Goal: Transaction & Acquisition: Purchase product/service

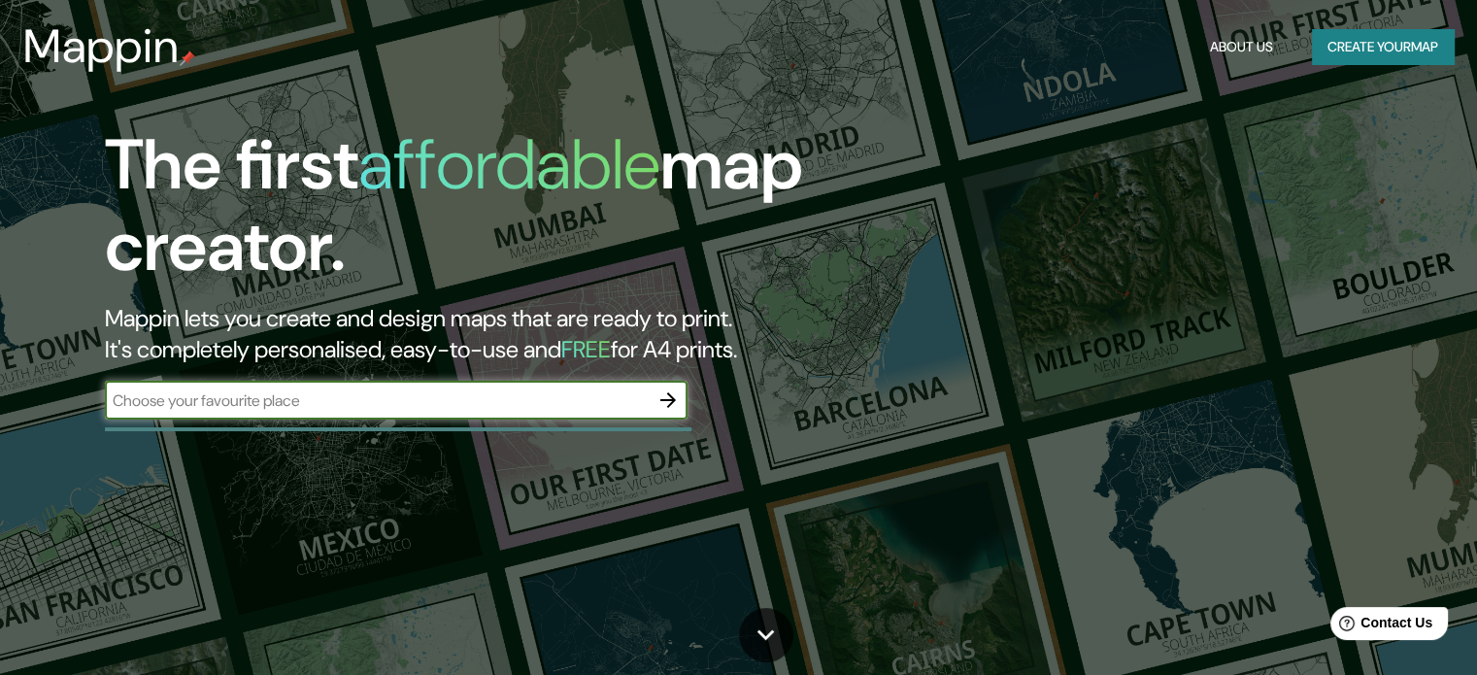
click at [461, 406] on input "text" at bounding box center [377, 400] width 544 height 22
type input "[GEOGRAPHIC_DATA]"
click at [674, 410] on icon "button" at bounding box center [668, 400] width 23 height 23
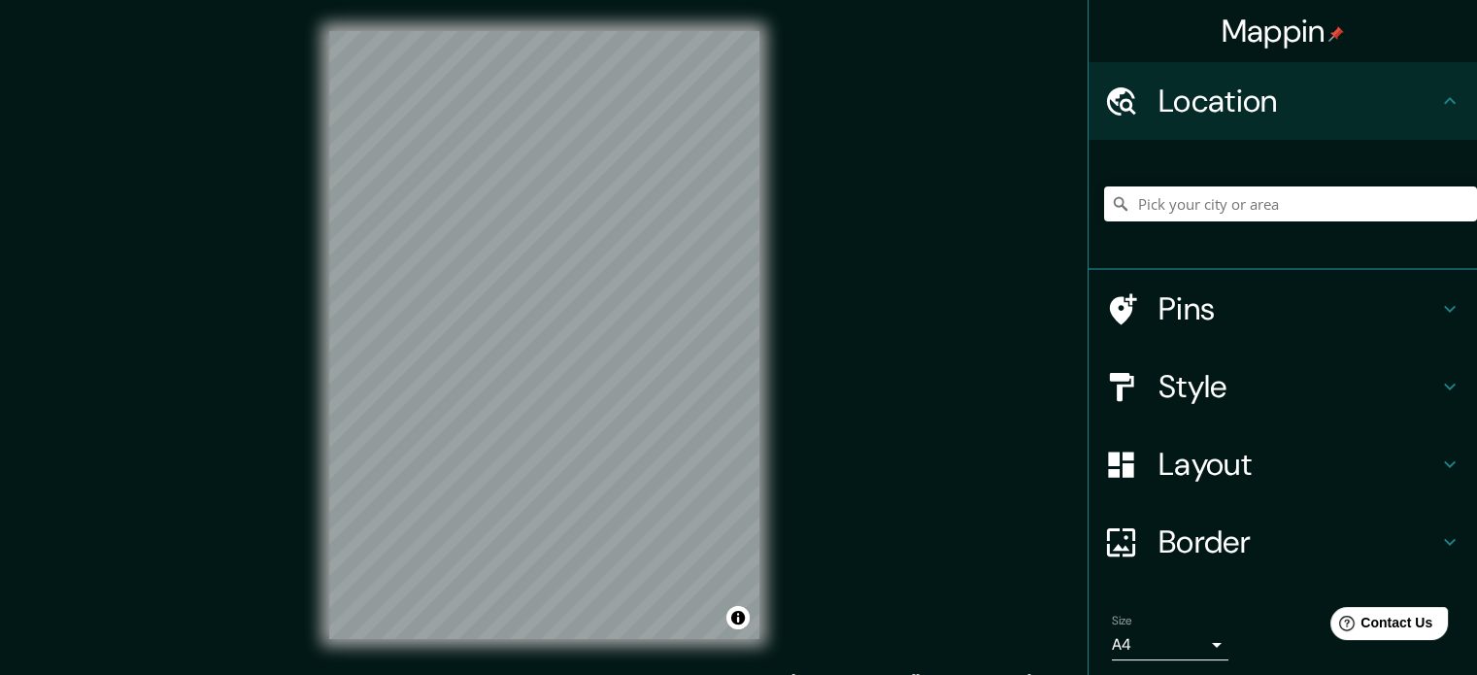
click at [1315, 84] on h4 "Location" at bounding box center [1299, 101] width 280 height 39
click at [1257, 215] on input "Pick your city or area" at bounding box center [1290, 203] width 373 height 35
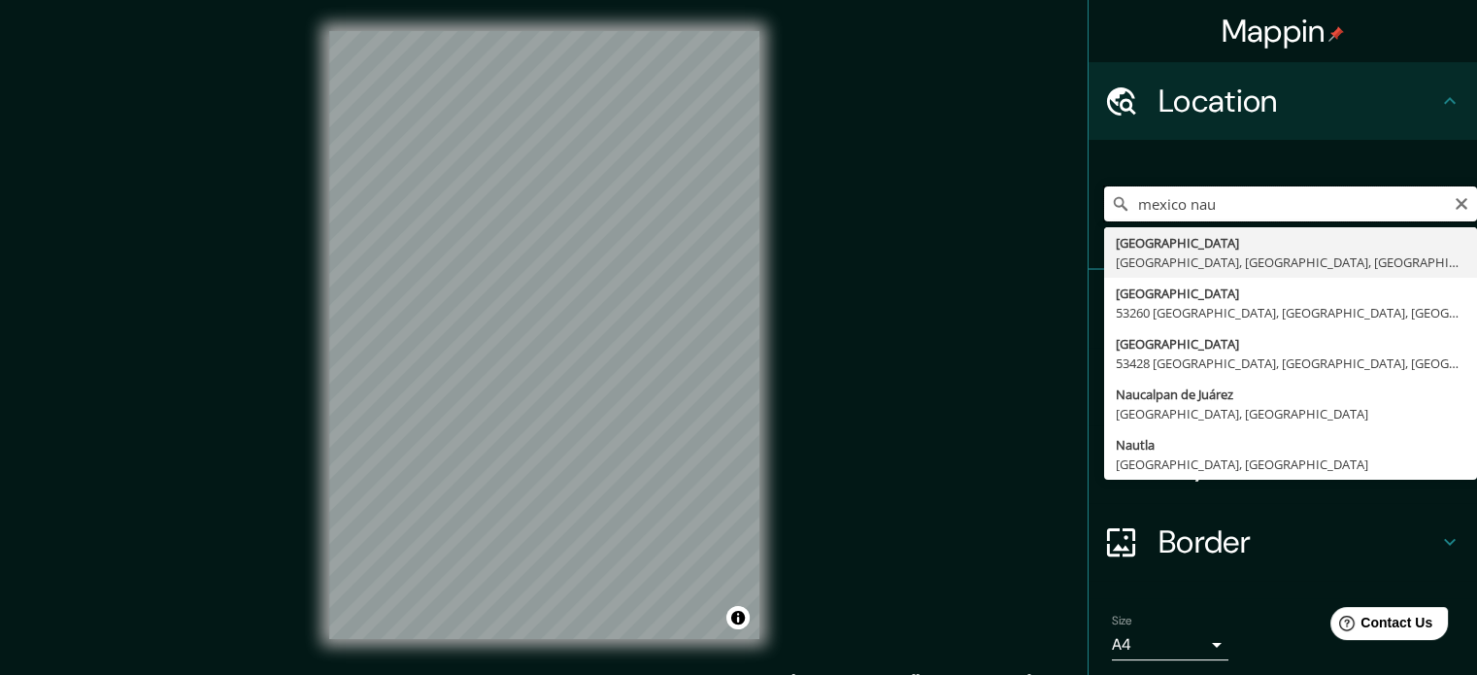
type input "mexico nau"
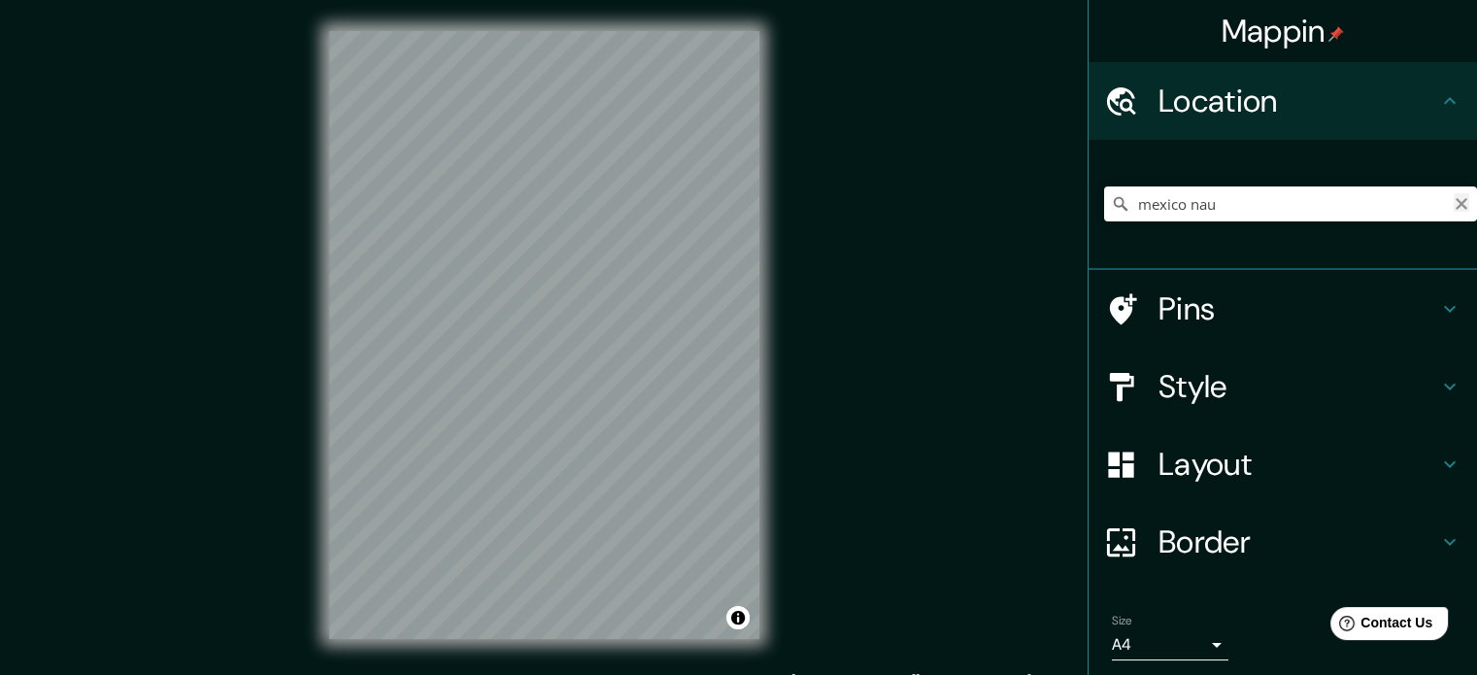
click at [1454, 193] on button "Clear" at bounding box center [1462, 202] width 16 height 18
paste input "[STREET_ADDRESS][PERSON_NAME]."
type input "[STREET_ADDRESS][PERSON_NAME]"
click at [1235, 395] on h4 "Style" at bounding box center [1299, 386] width 280 height 39
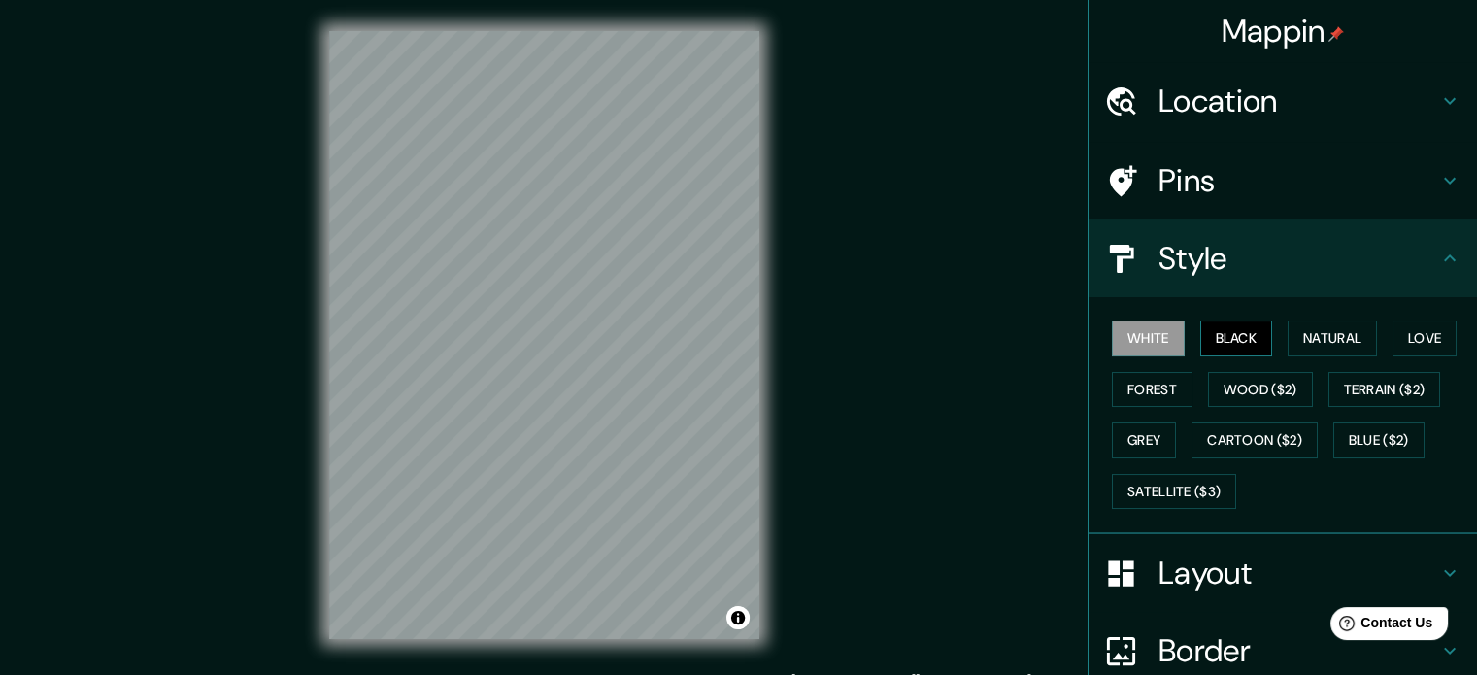
click at [1217, 341] on button "Black" at bounding box center [1236, 339] width 73 height 36
click at [1318, 337] on button "Natural" at bounding box center [1332, 339] width 89 height 36
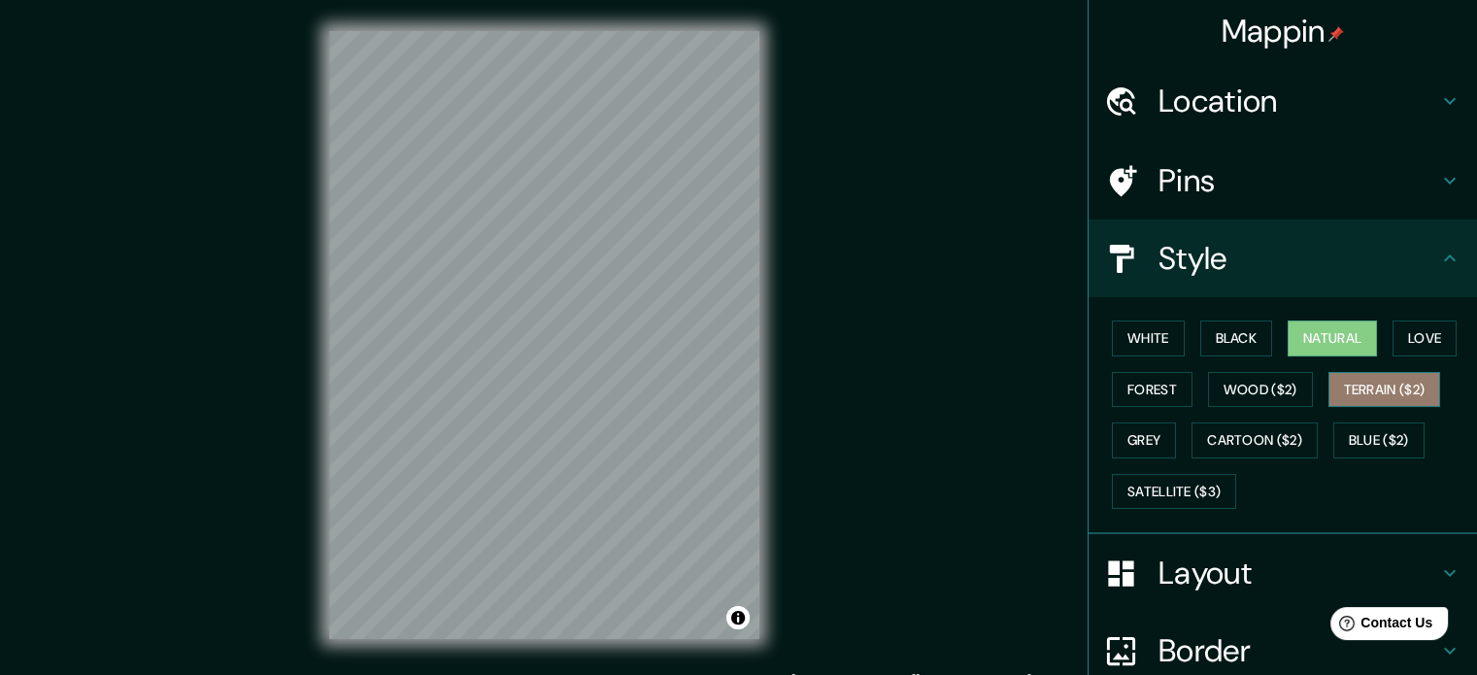
click at [1333, 381] on button "Terrain ($2)" at bounding box center [1385, 390] width 113 height 36
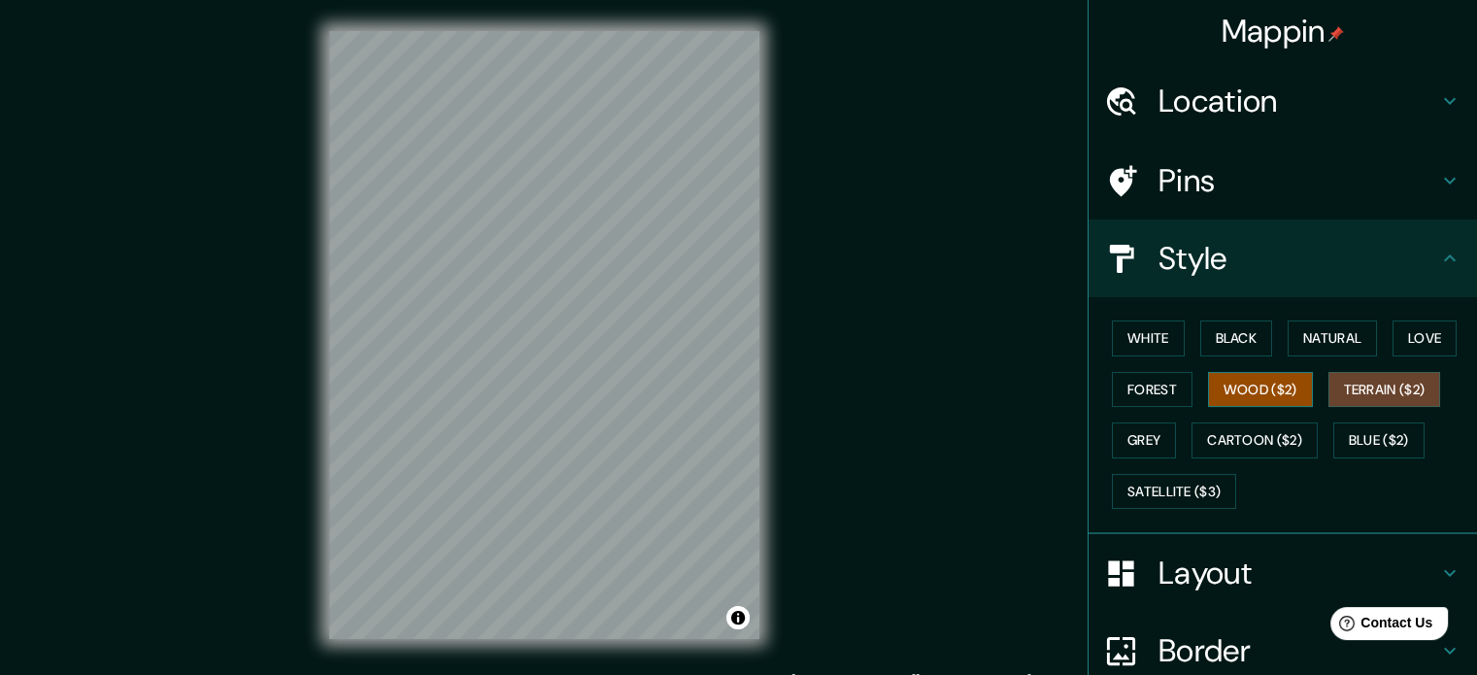
click at [1251, 386] on button "Wood ($2)" at bounding box center [1260, 390] width 105 height 36
click at [1164, 390] on button "Forest" at bounding box center [1152, 390] width 81 height 36
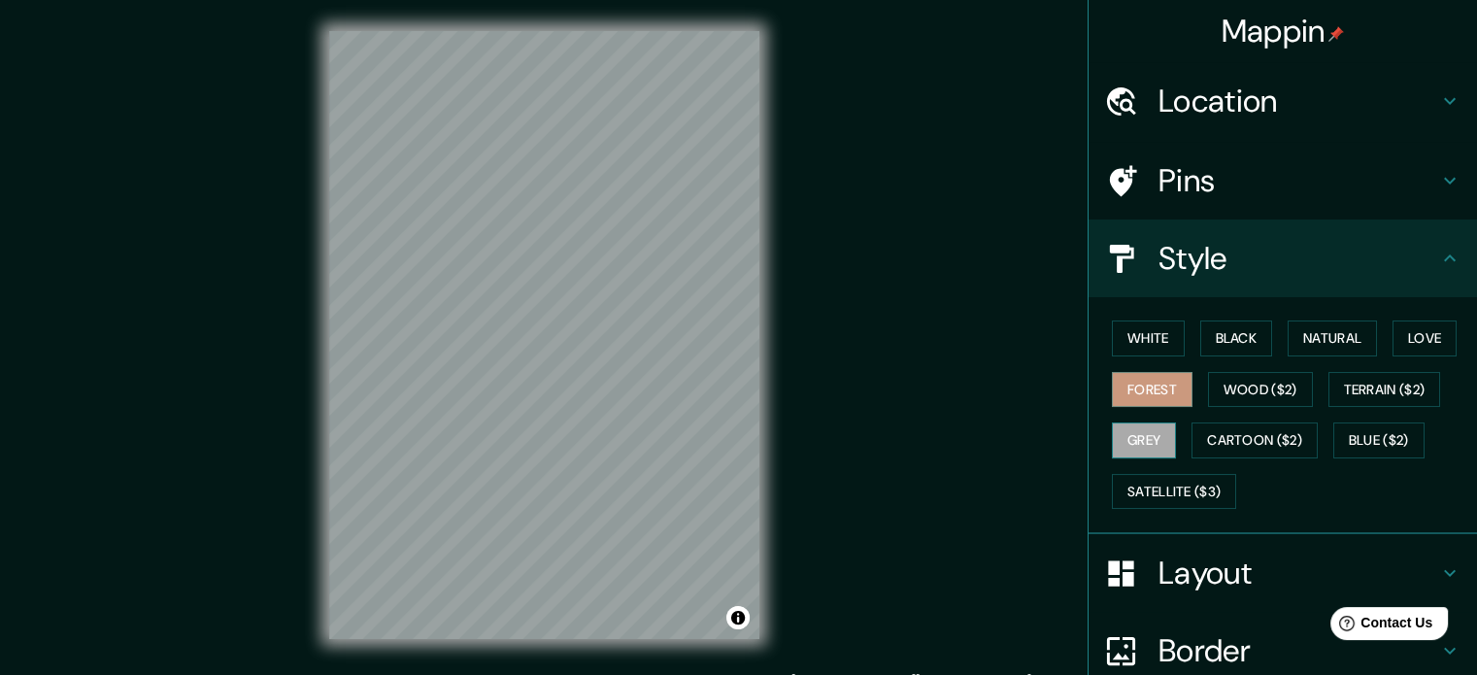
click at [1139, 442] on button "Grey" at bounding box center [1144, 440] width 64 height 36
click at [1152, 341] on button "White" at bounding box center [1148, 339] width 73 height 36
click at [1249, 570] on h4 "Layout" at bounding box center [1299, 573] width 280 height 39
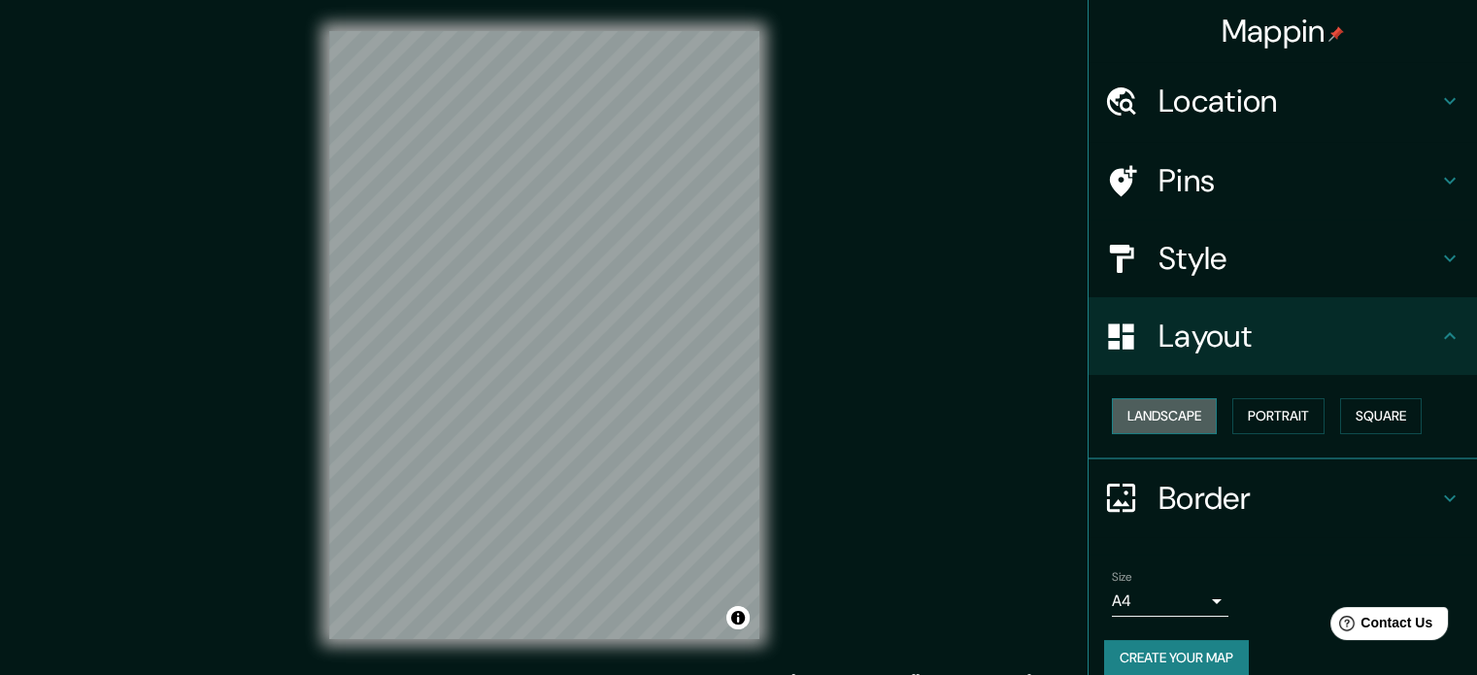
click at [1129, 411] on button "Landscape" at bounding box center [1164, 416] width 105 height 36
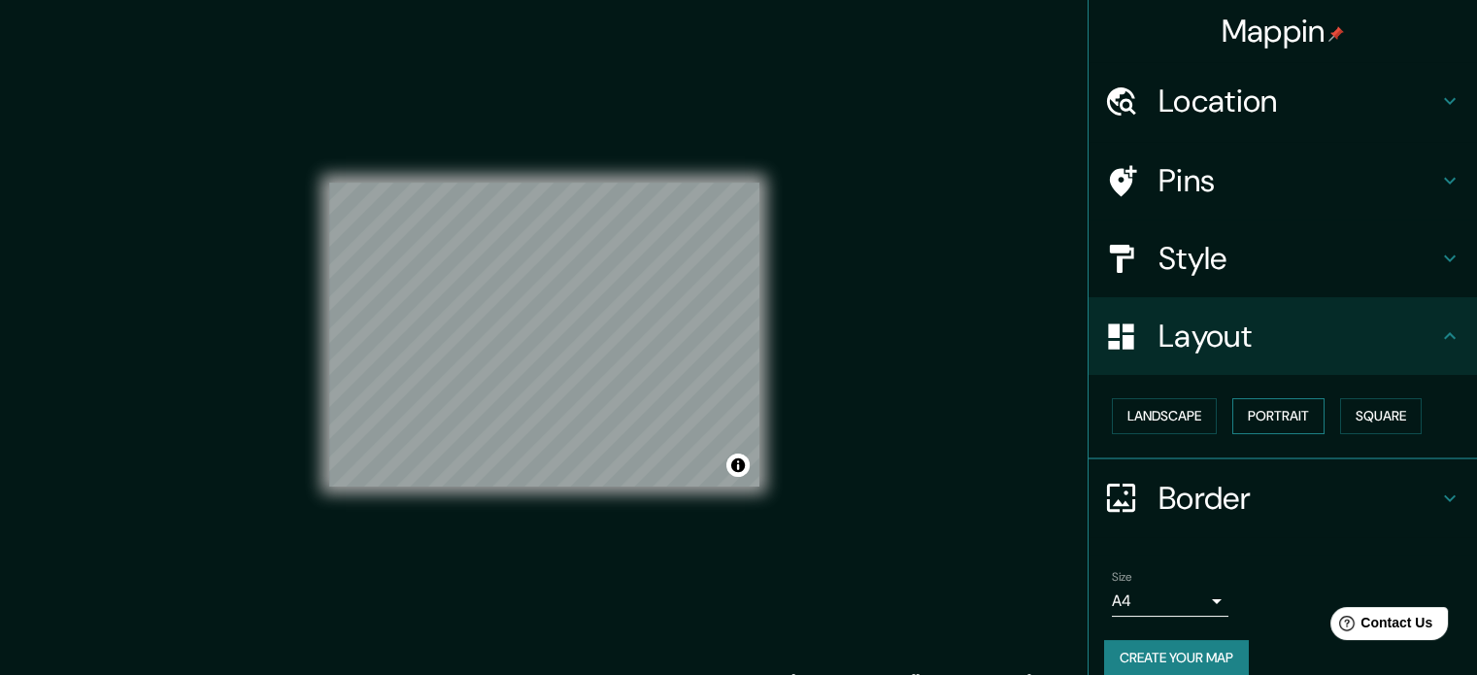
click at [1267, 415] on button "Portrait" at bounding box center [1279, 416] width 92 height 36
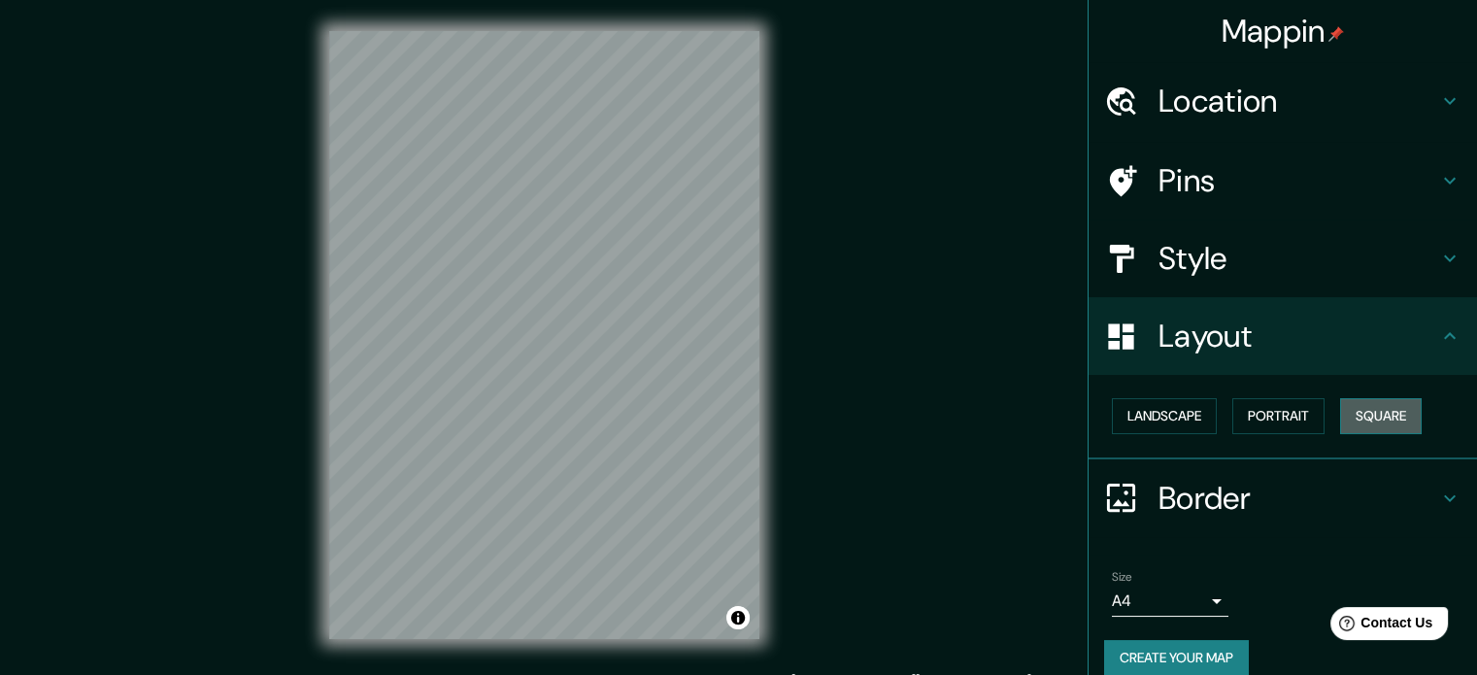
click at [1406, 409] on button "Square" at bounding box center [1381, 416] width 82 height 36
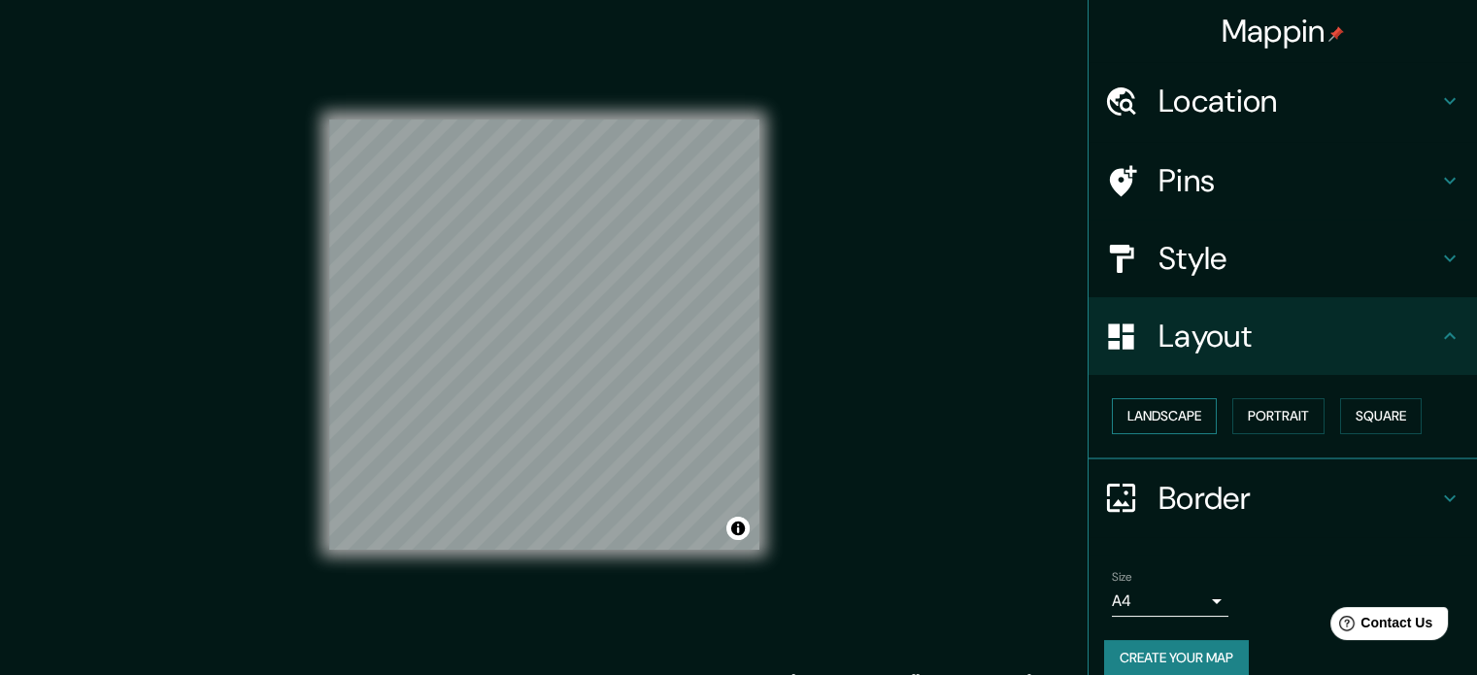
click at [1173, 421] on button "Landscape" at bounding box center [1164, 416] width 105 height 36
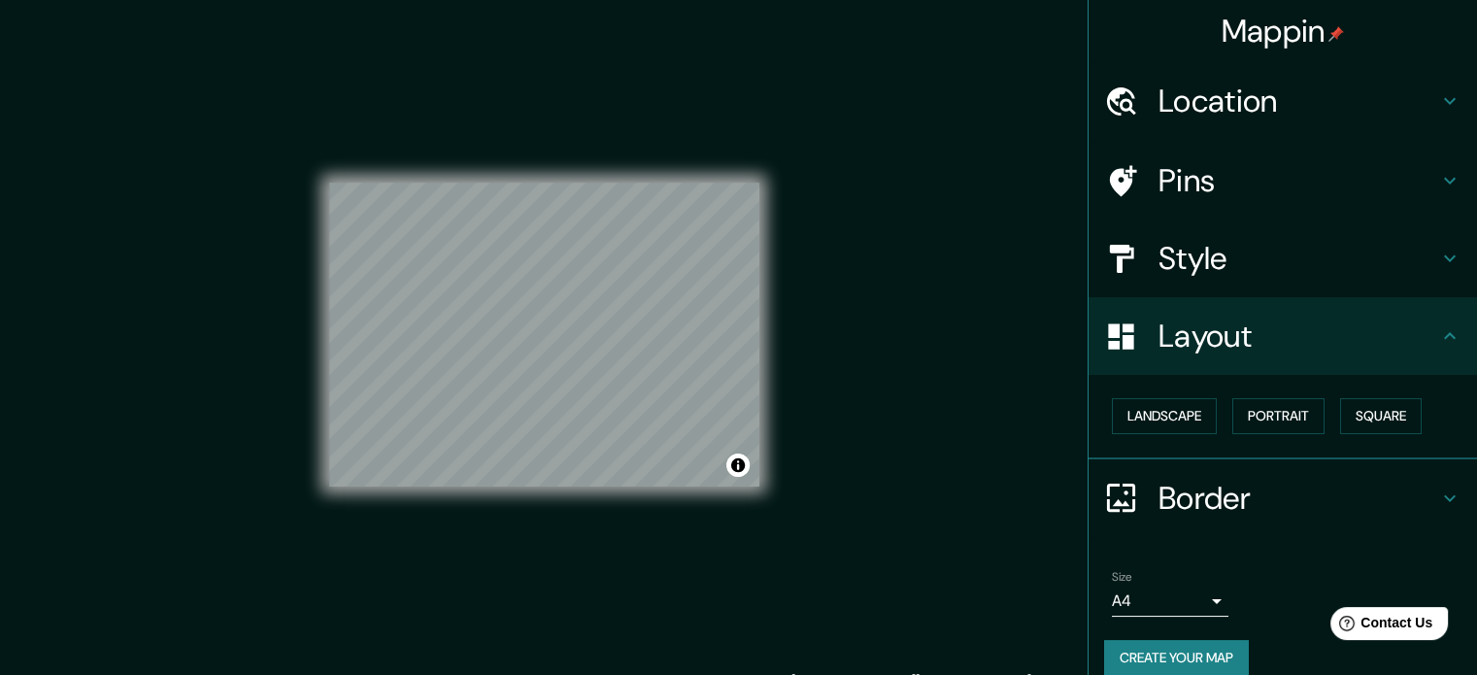
click at [1187, 479] on h4 "Border" at bounding box center [1299, 498] width 280 height 39
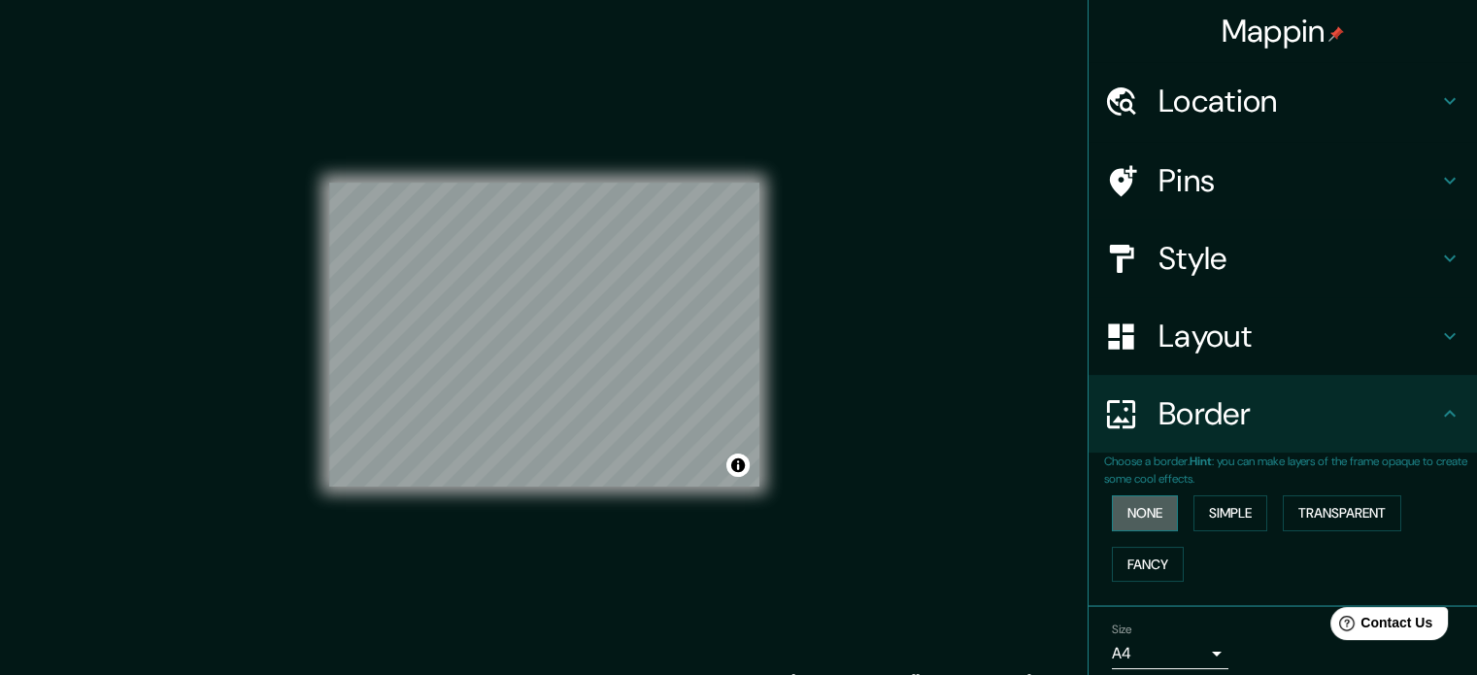
click at [1140, 517] on button "None" at bounding box center [1145, 513] width 66 height 36
click at [1235, 507] on button "Simple" at bounding box center [1231, 513] width 74 height 36
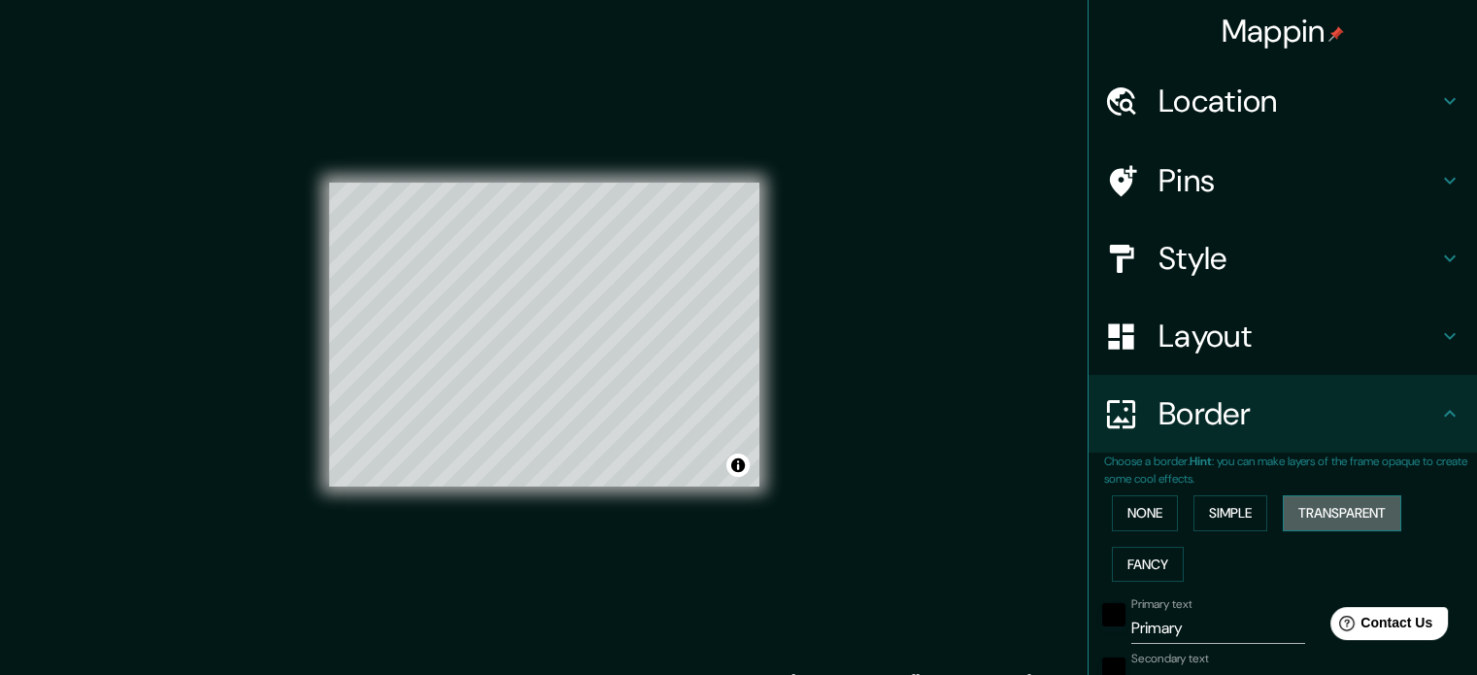
click at [1299, 500] on button "Transparent" at bounding box center [1342, 513] width 118 height 36
click at [1141, 576] on button "Fancy" at bounding box center [1148, 565] width 72 height 36
click at [1130, 506] on button "None" at bounding box center [1145, 513] width 66 height 36
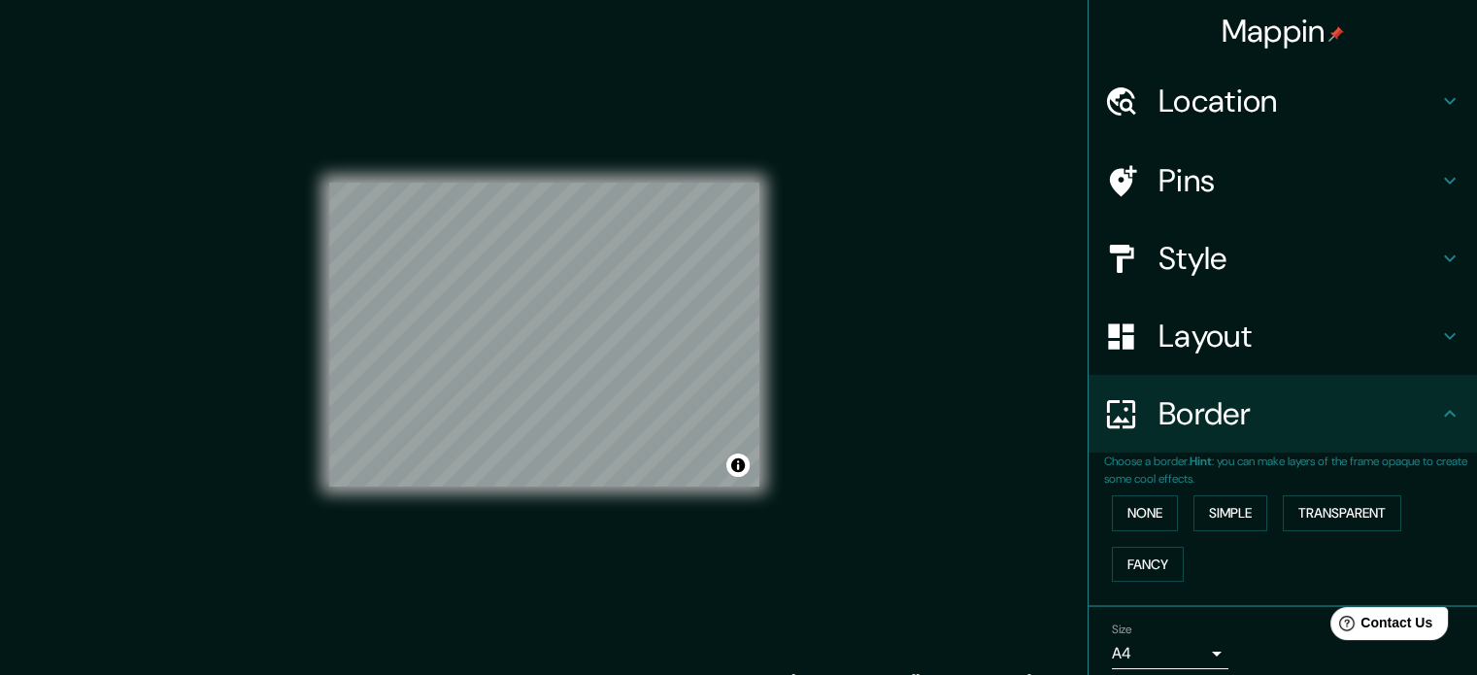
click at [1220, 270] on h4 "Style" at bounding box center [1299, 258] width 280 height 39
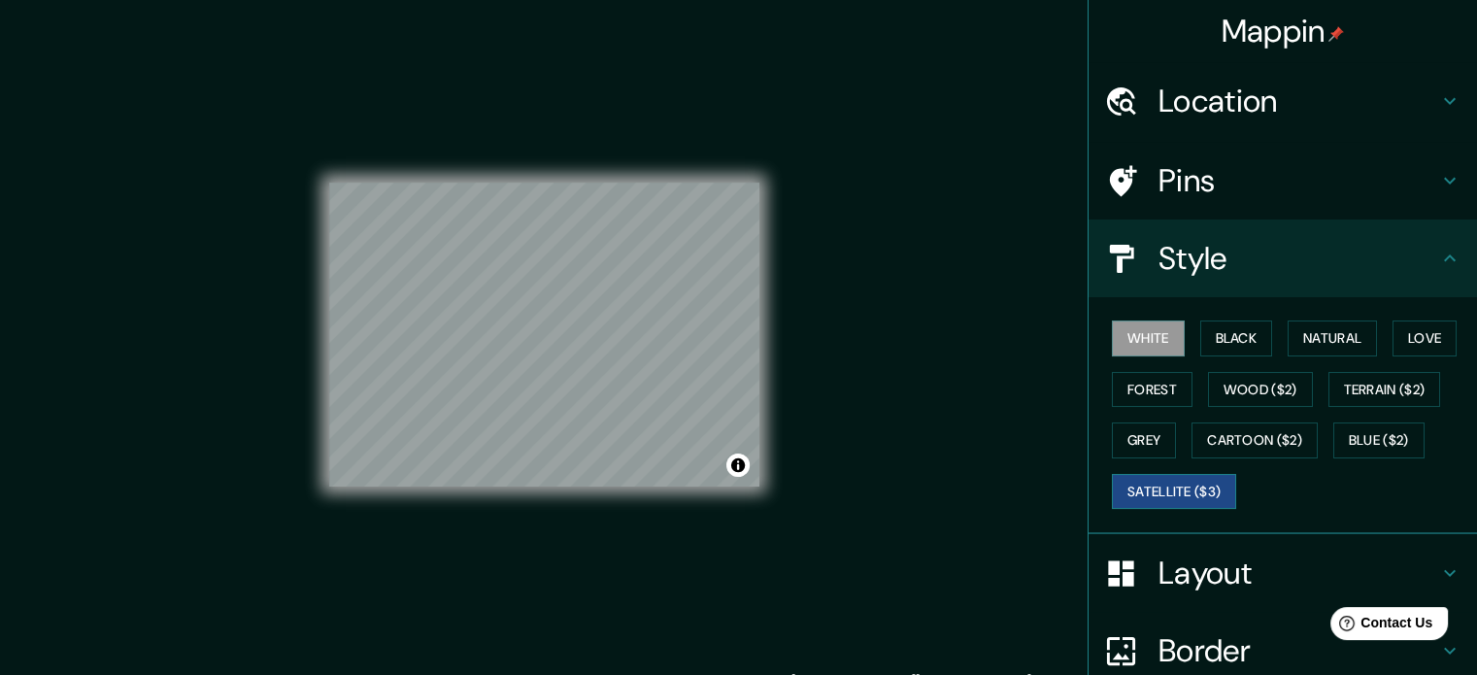
click at [1213, 481] on button "Satellite ($3)" at bounding box center [1174, 492] width 124 height 36
click at [1150, 376] on button "Forest" at bounding box center [1152, 390] width 81 height 36
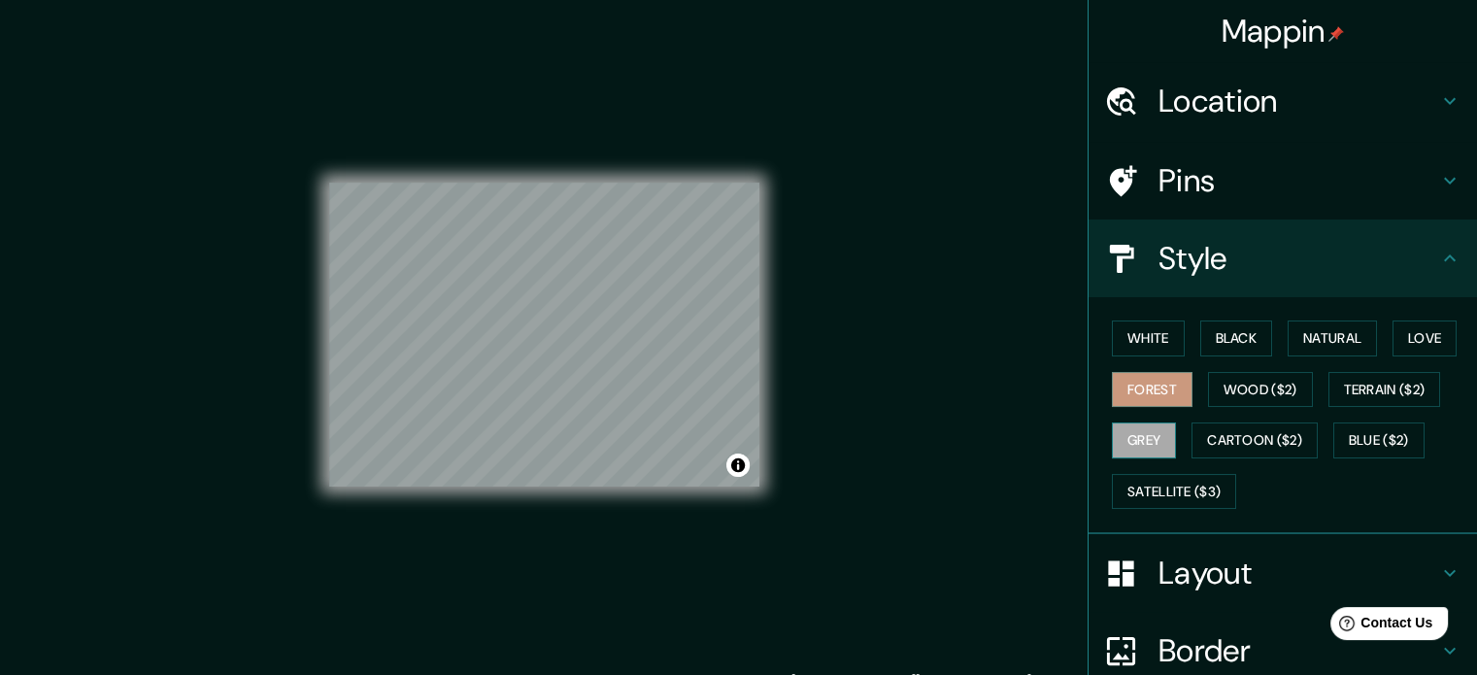
click at [1144, 453] on button "Grey" at bounding box center [1144, 440] width 64 height 36
click at [1209, 388] on button "Wood ($2)" at bounding box center [1260, 390] width 105 height 36
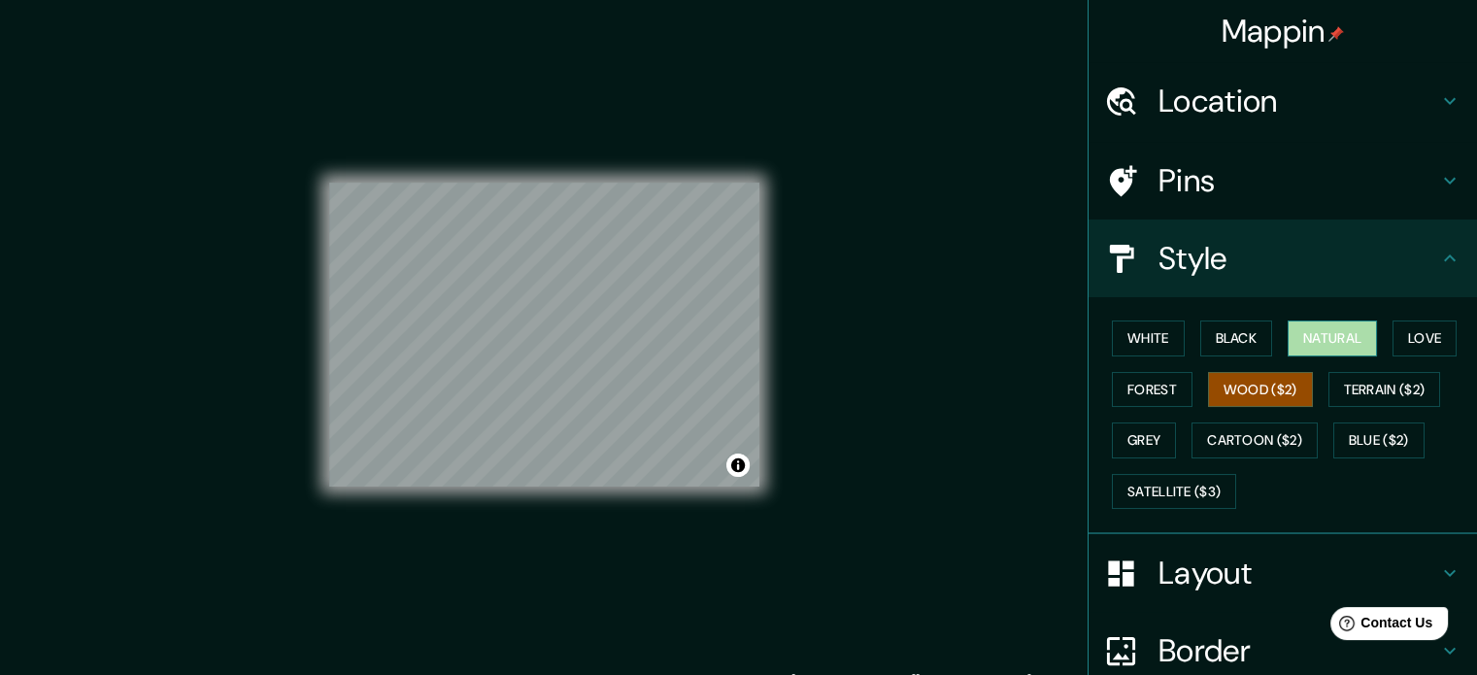
click at [1329, 345] on button "Natural" at bounding box center [1332, 339] width 89 height 36
click at [1393, 333] on button "Love" at bounding box center [1425, 339] width 64 height 36
click at [1294, 343] on button "Natural" at bounding box center [1332, 339] width 89 height 36
click at [1211, 333] on button "Black" at bounding box center [1236, 339] width 73 height 36
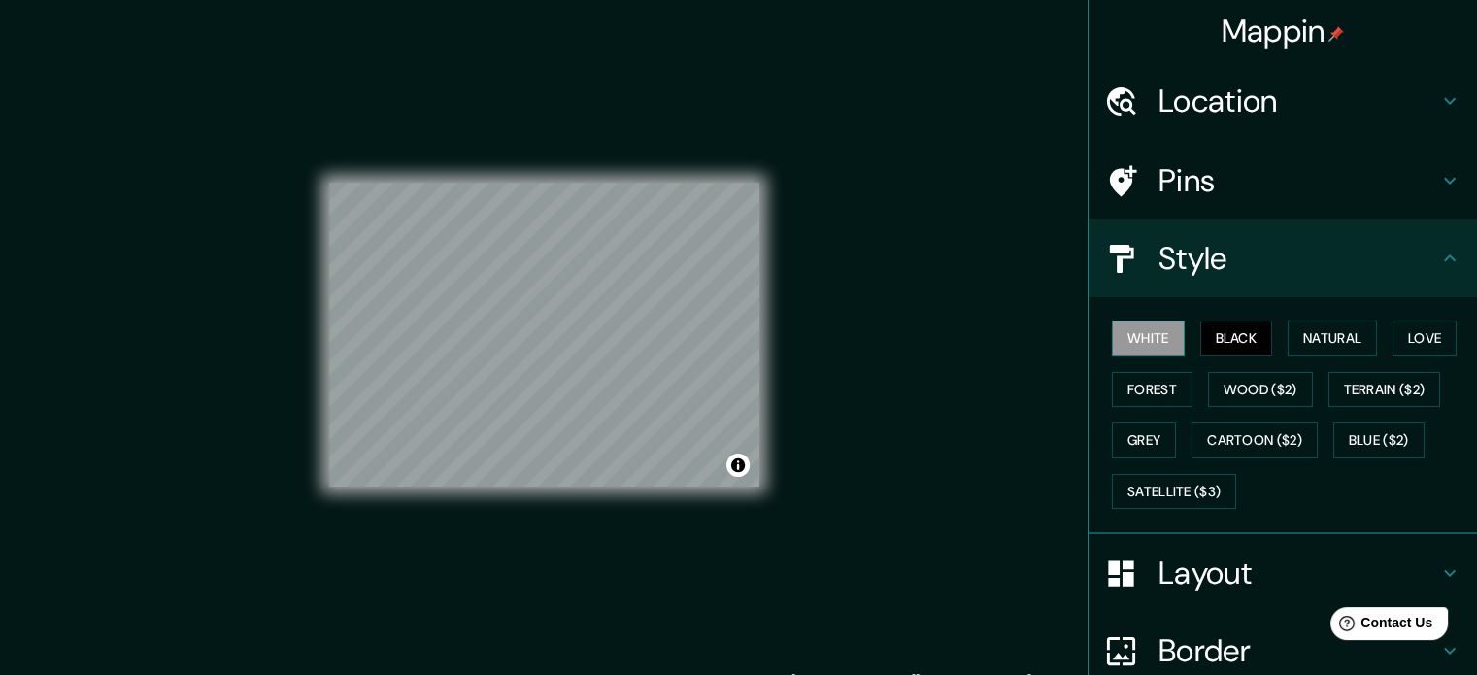
click at [1138, 343] on button "White" at bounding box center [1148, 339] width 73 height 36
click at [1223, 151] on div "Pins" at bounding box center [1283, 181] width 389 height 78
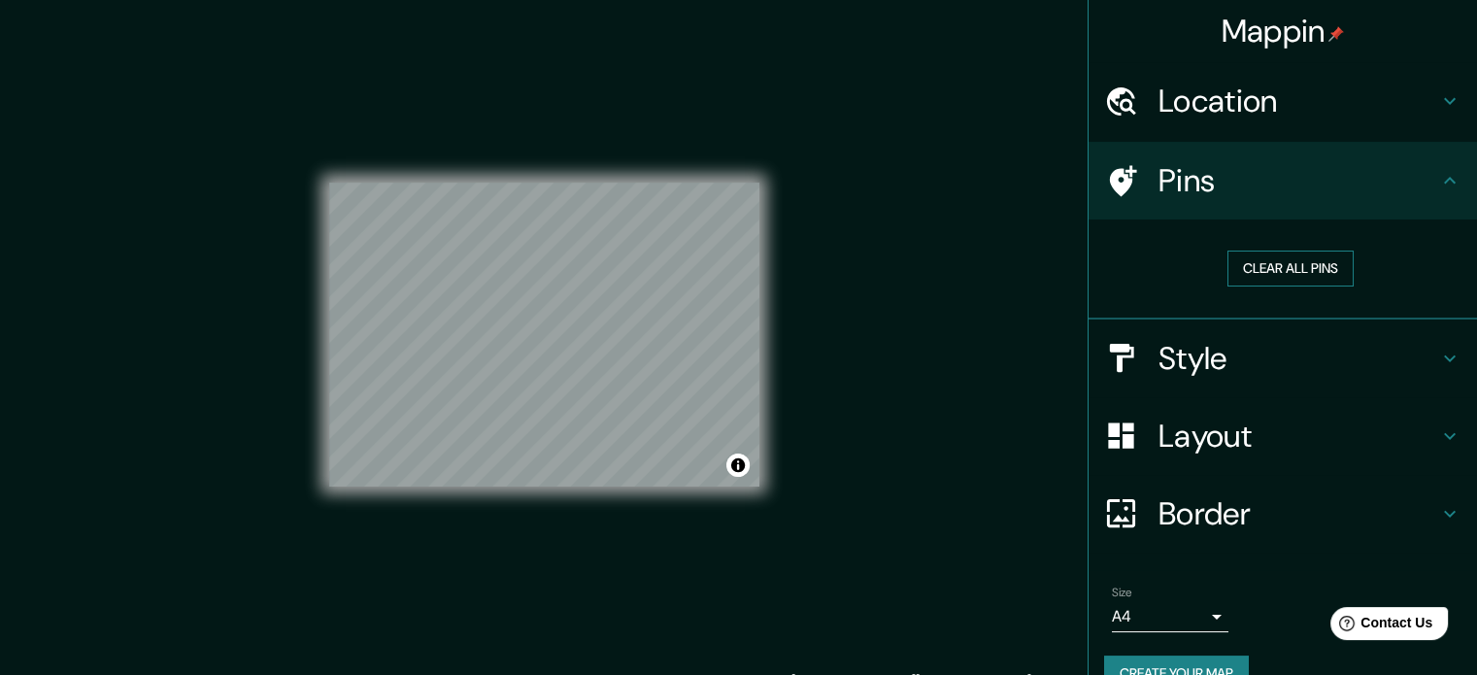
click at [1267, 272] on button "Clear all pins" at bounding box center [1291, 269] width 126 height 36
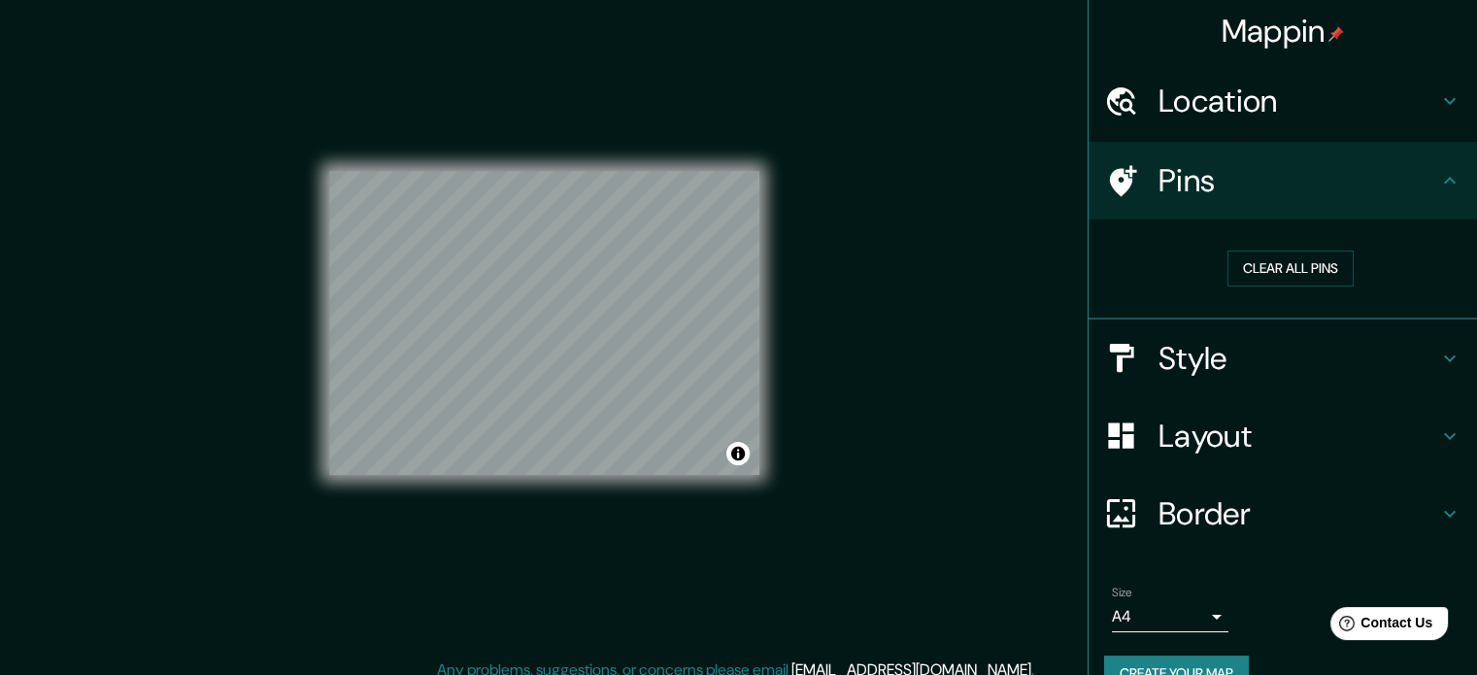
scroll to position [25, 0]
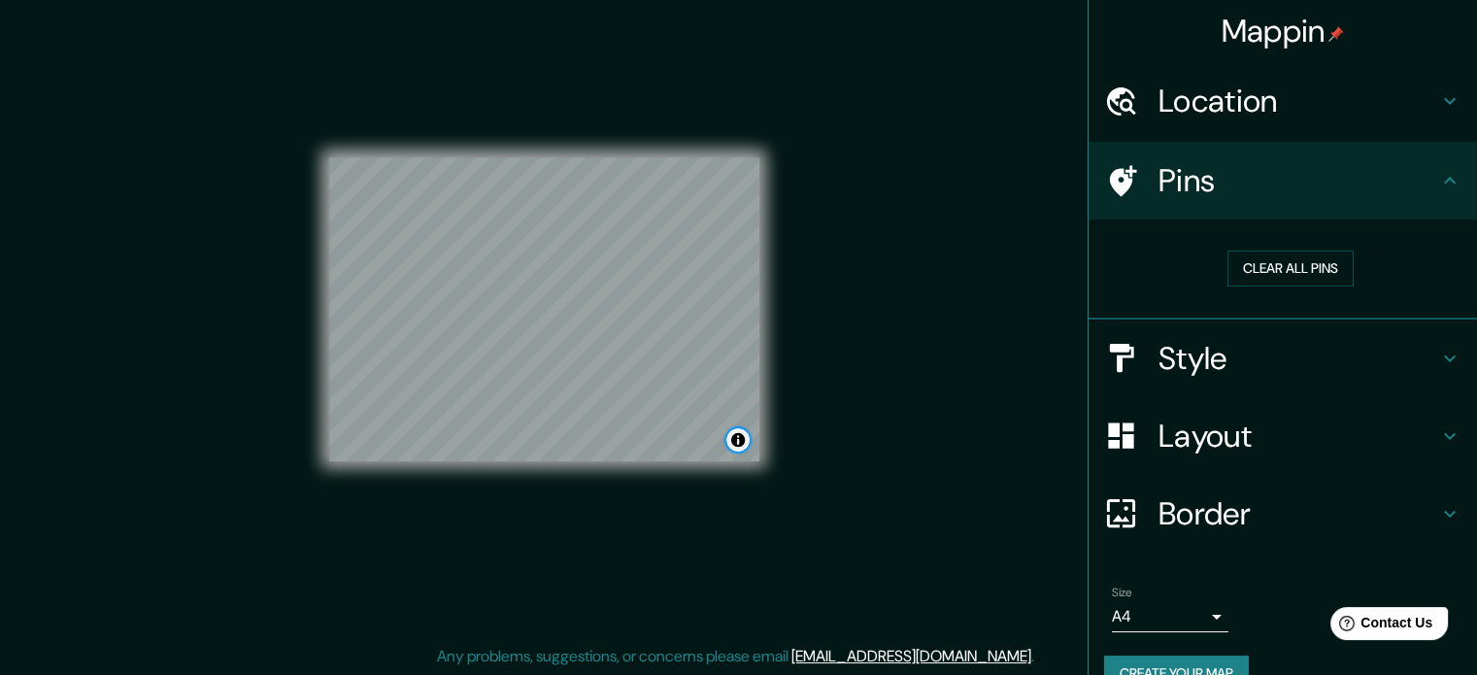
click at [745, 449] on button "Toggle attribution" at bounding box center [738, 439] width 23 height 23
